Goal: Task Accomplishment & Management: Manage account settings

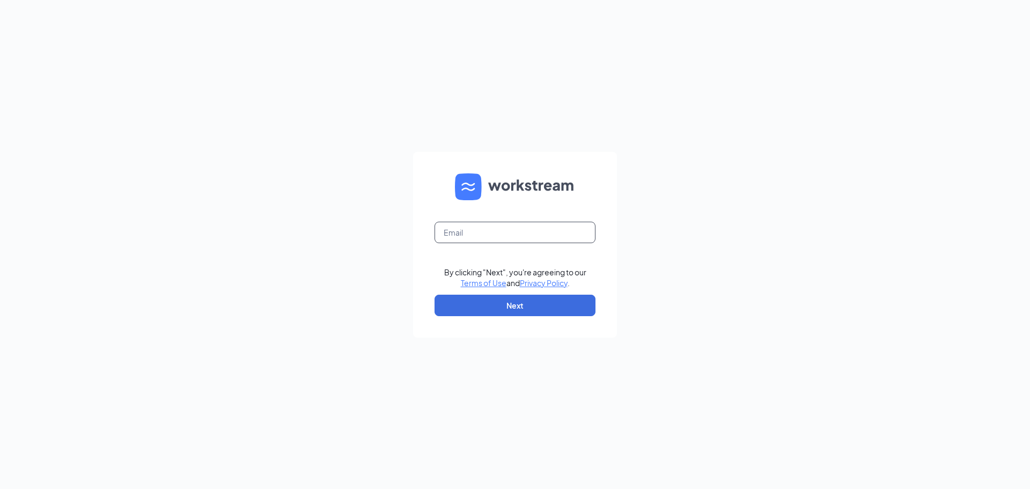
click at [523, 235] on input "text" at bounding box center [515, 232] width 161 height 21
click at [522, 237] on input "text" at bounding box center [515, 232] width 161 height 21
type input "34krockolicious@gmail.com"
click at [509, 301] on button "Next" at bounding box center [515, 305] width 161 height 21
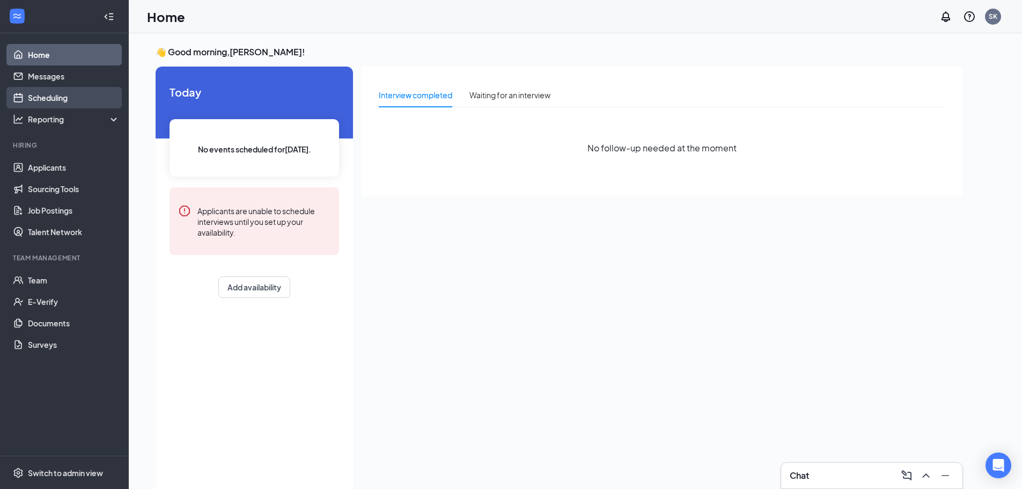
click at [70, 98] on link "Scheduling" at bounding box center [74, 97] width 92 height 21
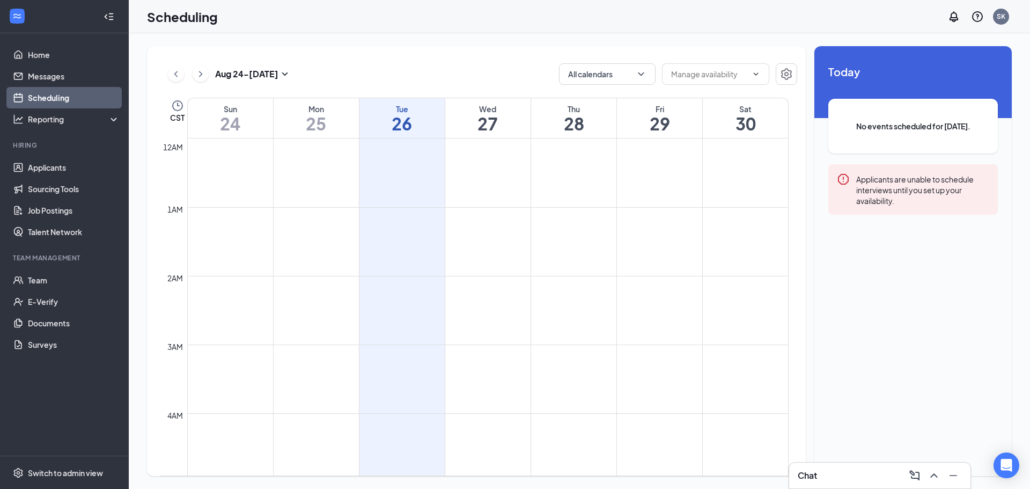
scroll to position [527, 0]
click at [81, 284] on link "Team" at bounding box center [74, 279] width 92 height 21
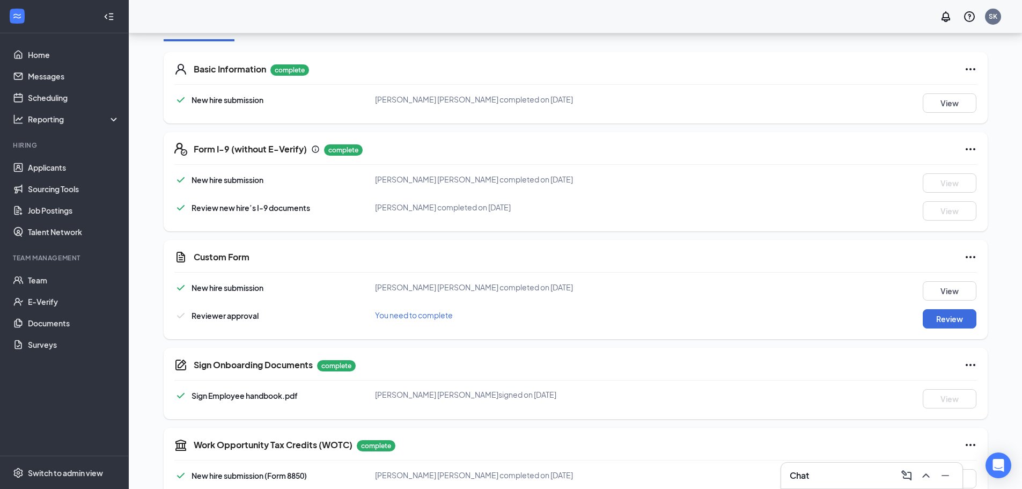
scroll to position [215, 0]
click at [969, 320] on button "Review" at bounding box center [950, 317] width 54 height 19
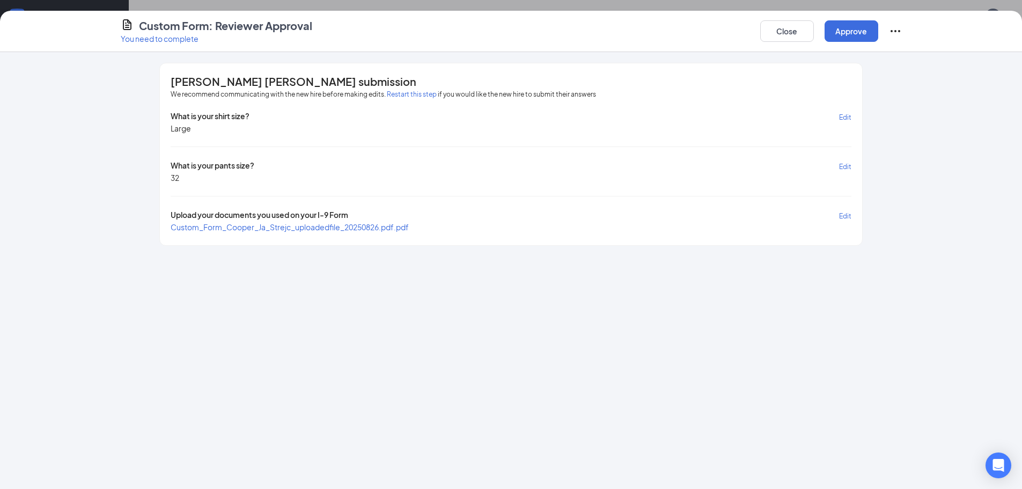
click at [856, 19] on div "Close Approve" at bounding box center [831, 31] width 142 height 26
click at [856, 26] on button "Approve" at bounding box center [852, 30] width 54 height 21
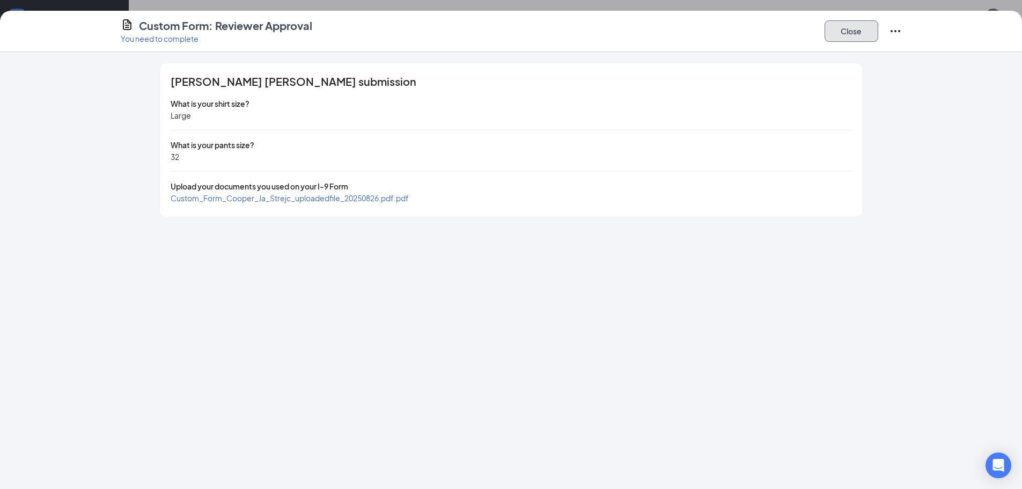
click at [864, 30] on button "Close" at bounding box center [852, 30] width 54 height 21
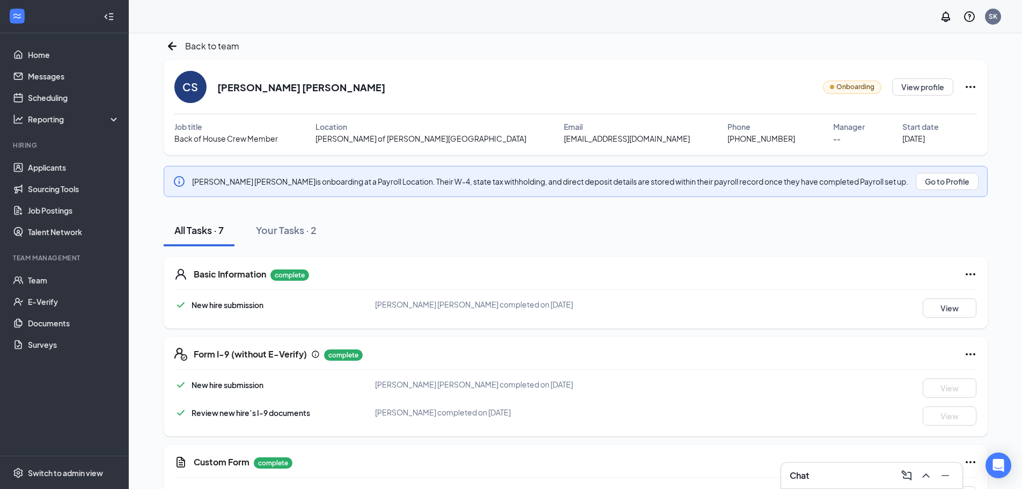
scroll to position [0, 0]
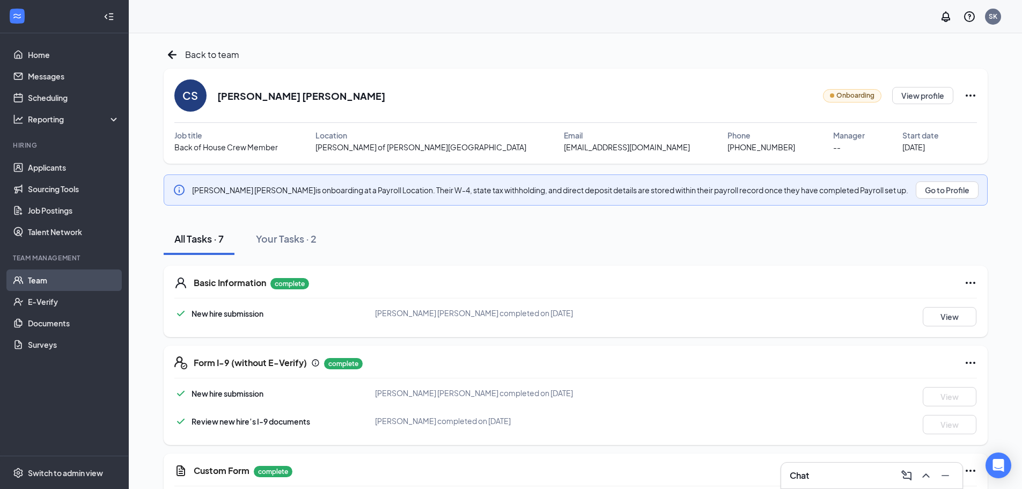
click at [76, 277] on link "Team" at bounding box center [74, 279] width 92 height 21
